Goal: Information Seeking & Learning: Learn about a topic

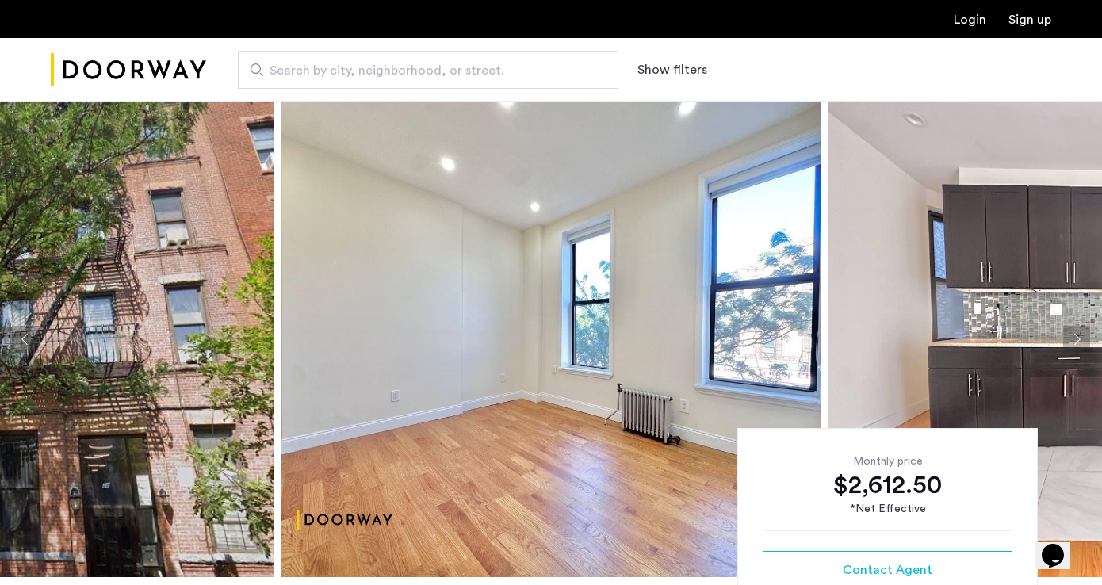
click at [588, 322] on img at bounding box center [551, 339] width 541 height 476
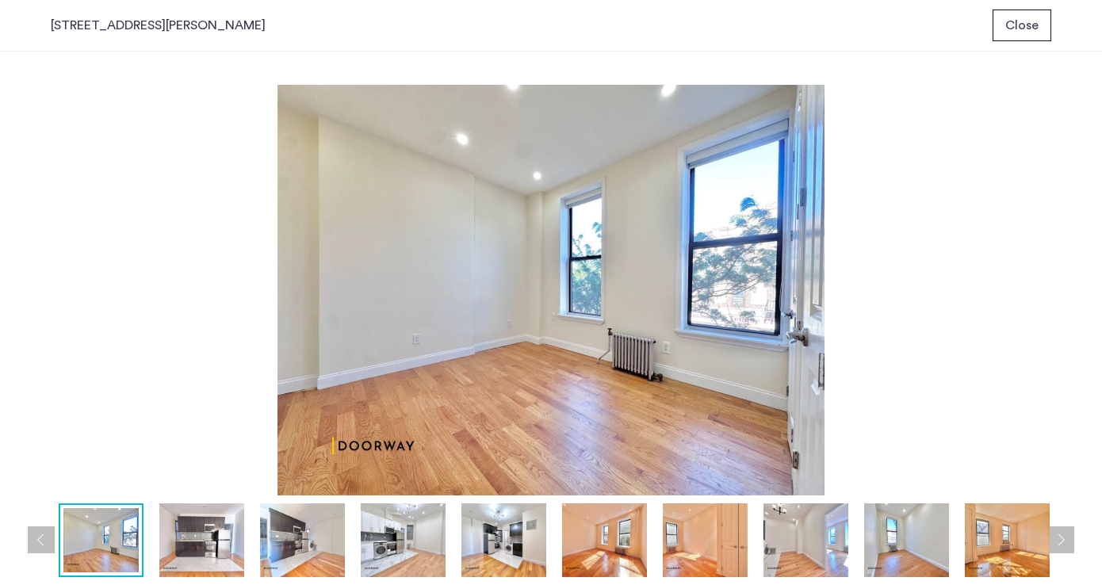
click at [209, 533] on img at bounding box center [201, 541] width 85 height 74
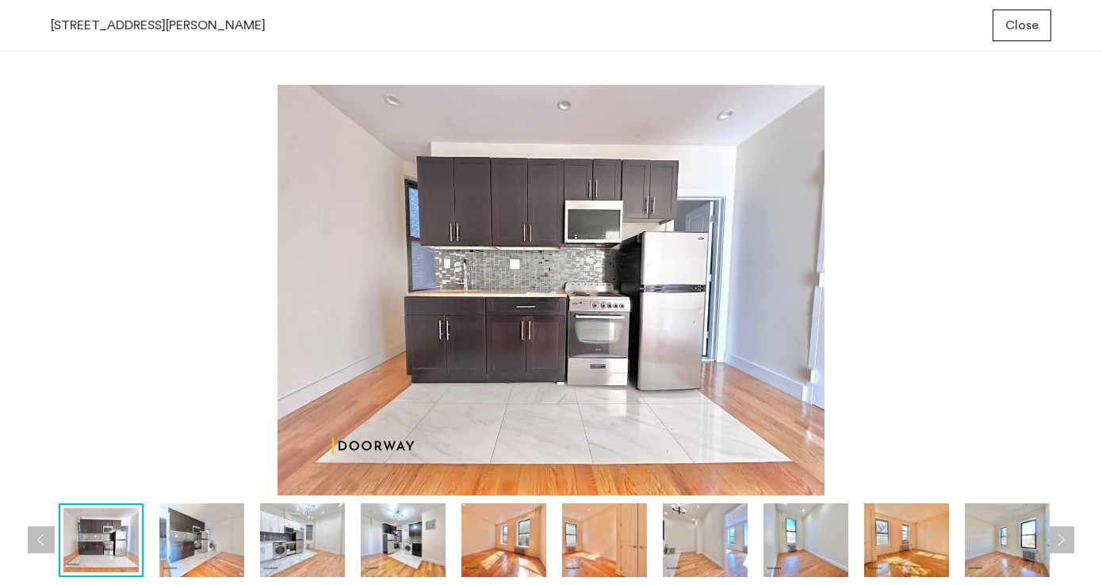
click at [305, 530] on img at bounding box center [302, 541] width 85 height 74
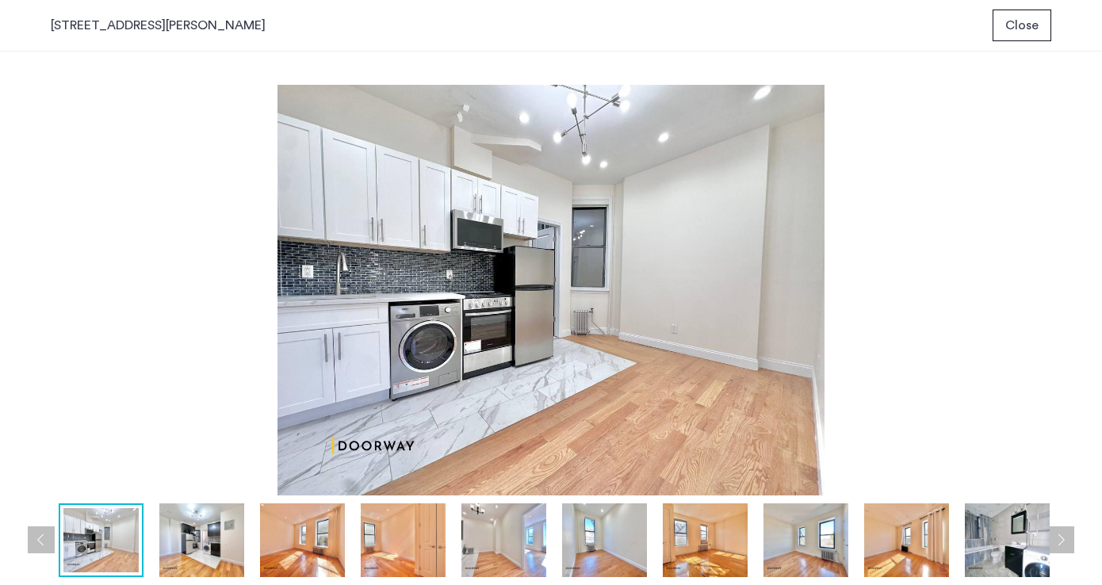
click at [311, 536] on img at bounding box center [302, 541] width 85 height 74
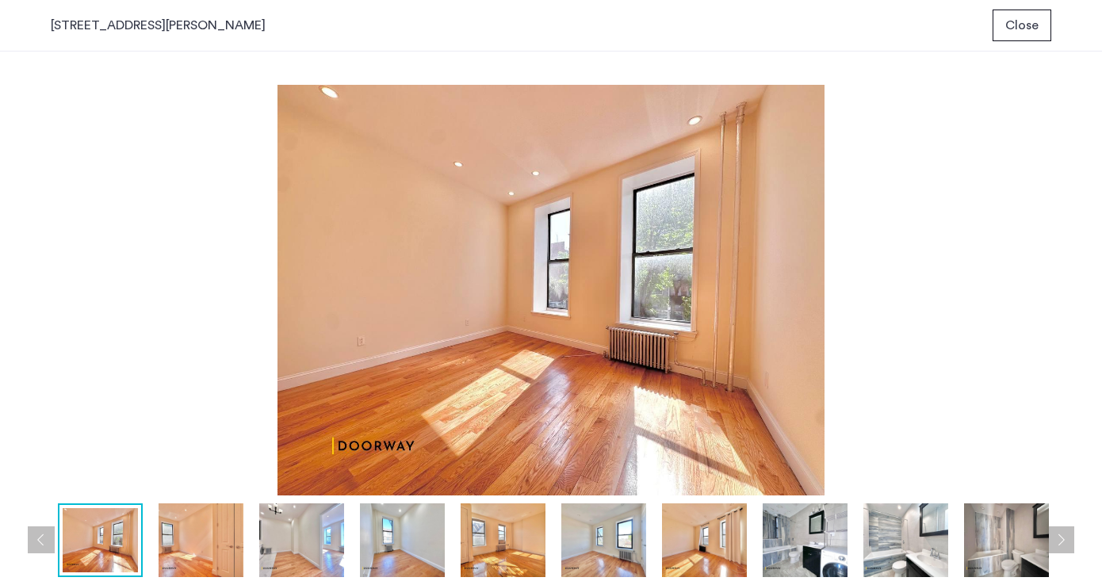
click at [313, 548] on img at bounding box center [301, 541] width 85 height 74
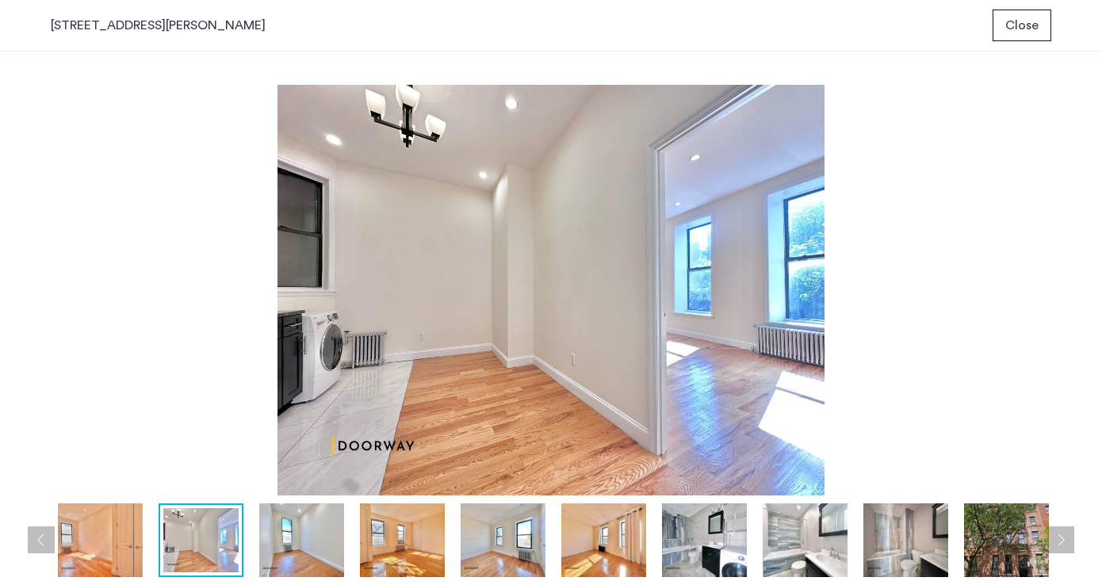
click at [372, 553] on img at bounding box center [402, 541] width 85 height 74
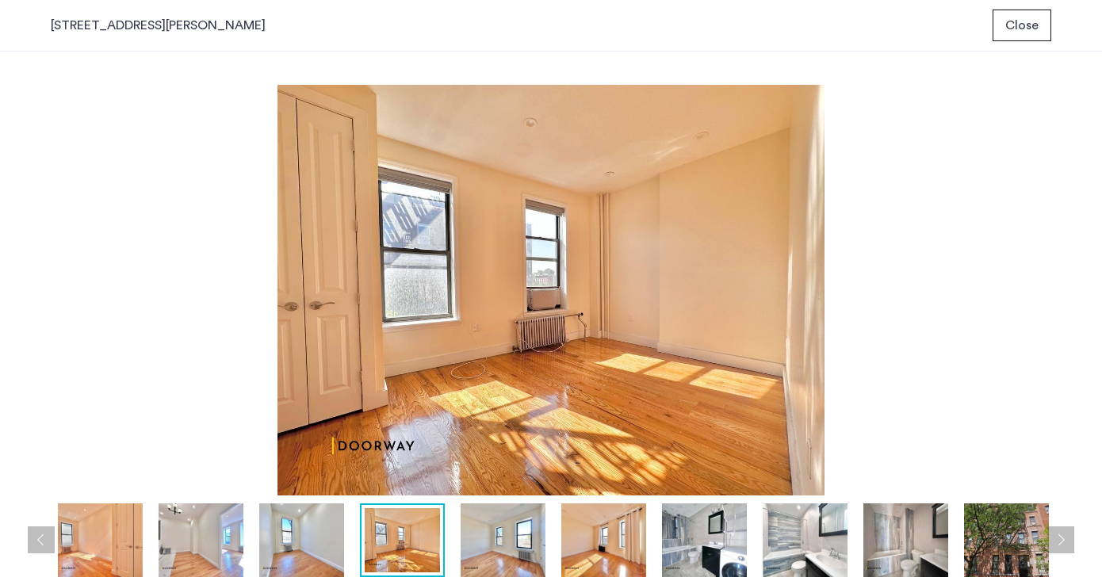
click at [516, 542] on img at bounding box center [503, 541] width 85 height 74
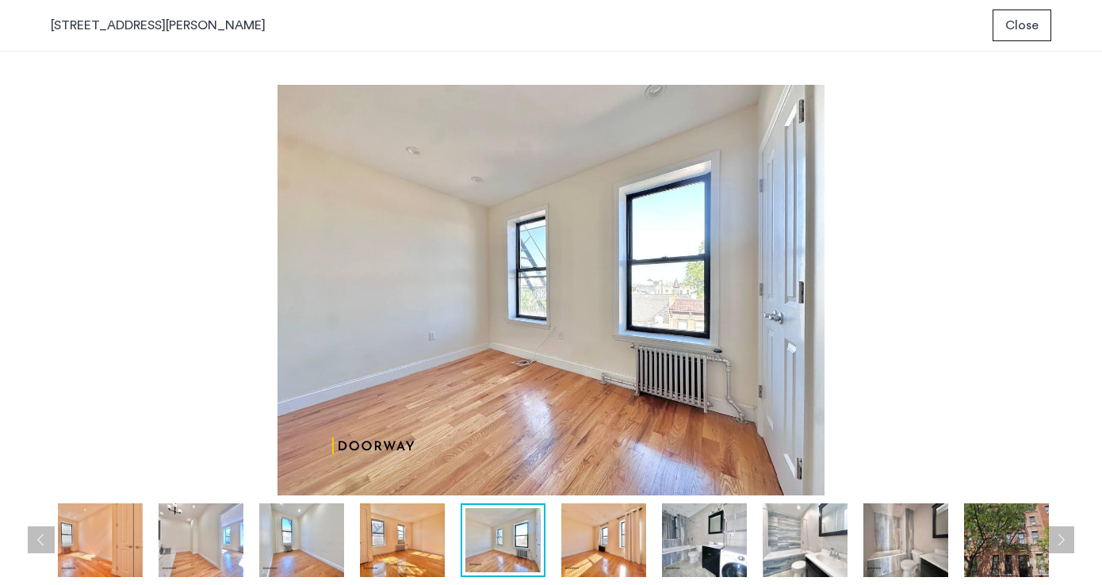
click at [594, 550] on img at bounding box center [603, 541] width 85 height 74
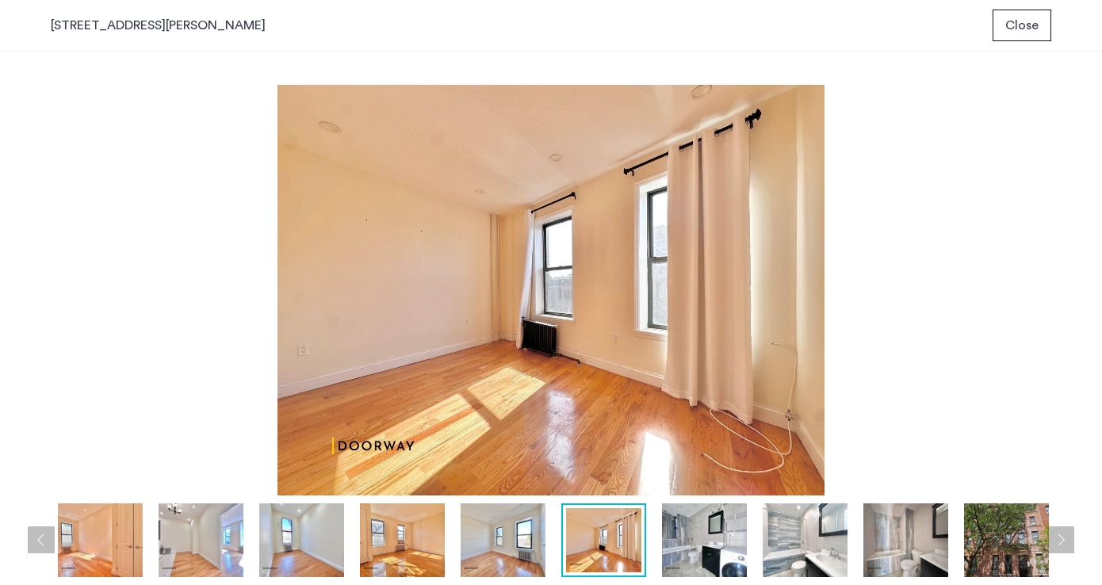
click at [689, 543] on img at bounding box center [704, 541] width 85 height 74
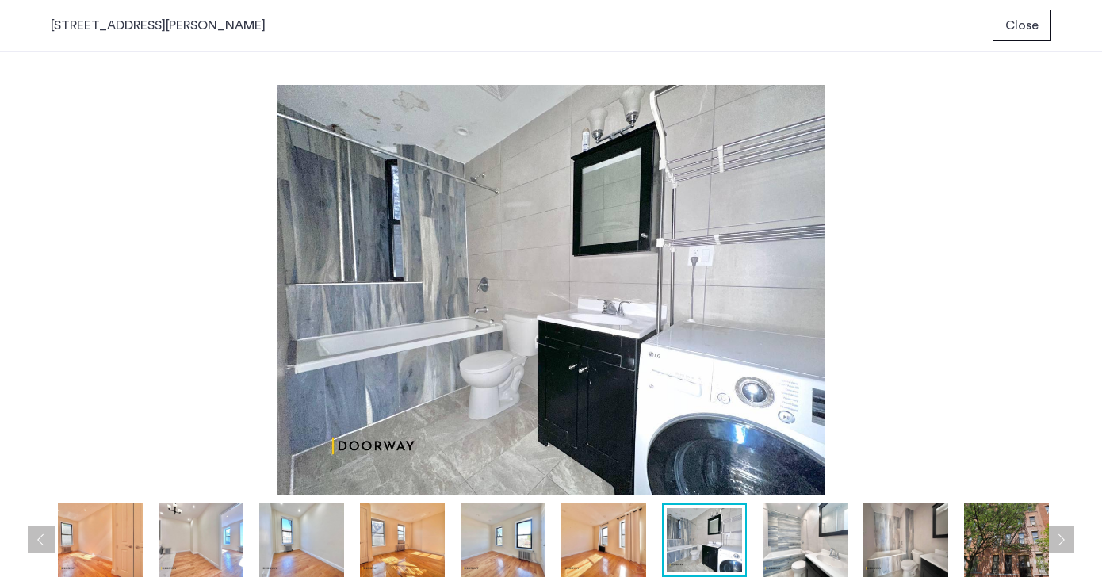
click at [788, 540] on img at bounding box center [805, 541] width 85 height 74
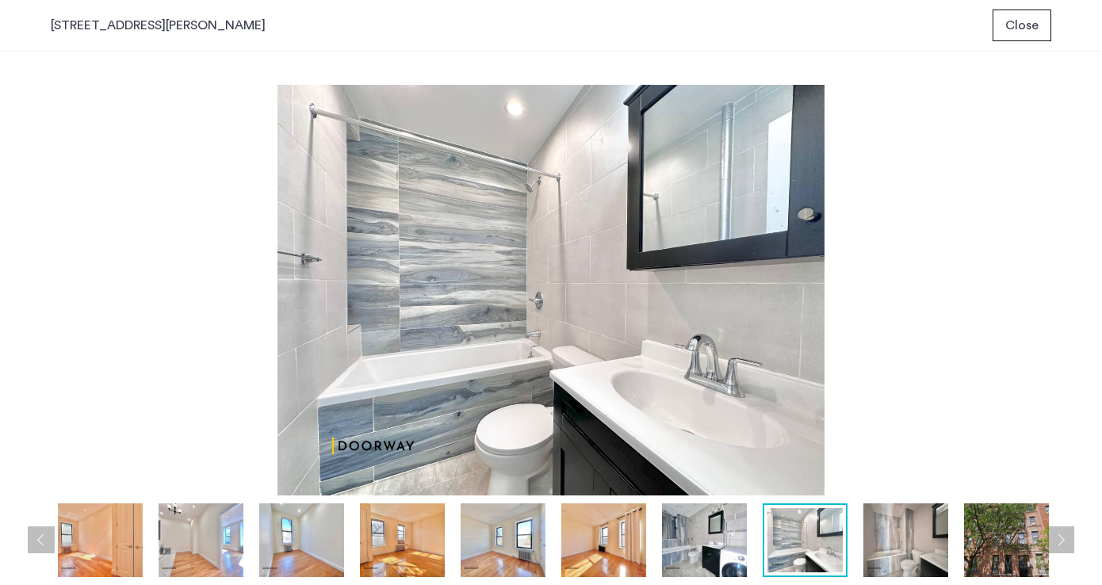
click at [1023, 548] on img at bounding box center [1006, 541] width 85 height 74
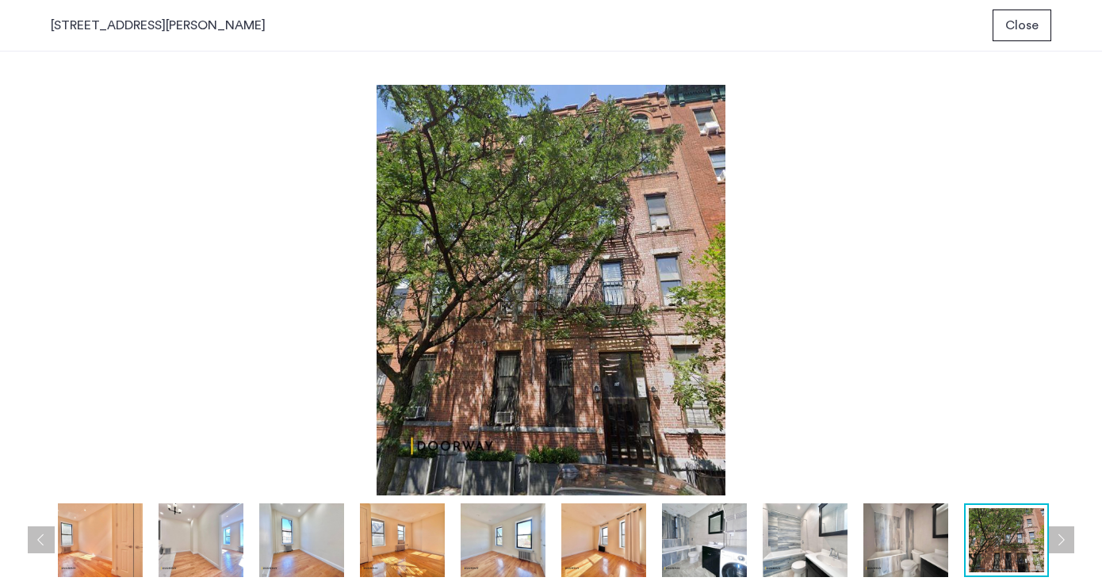
click at [936, 555] on img at bounding box center [905, 541] width 85 height 74
